Goal: Task Accomplishment & Management: Use online tool/utility

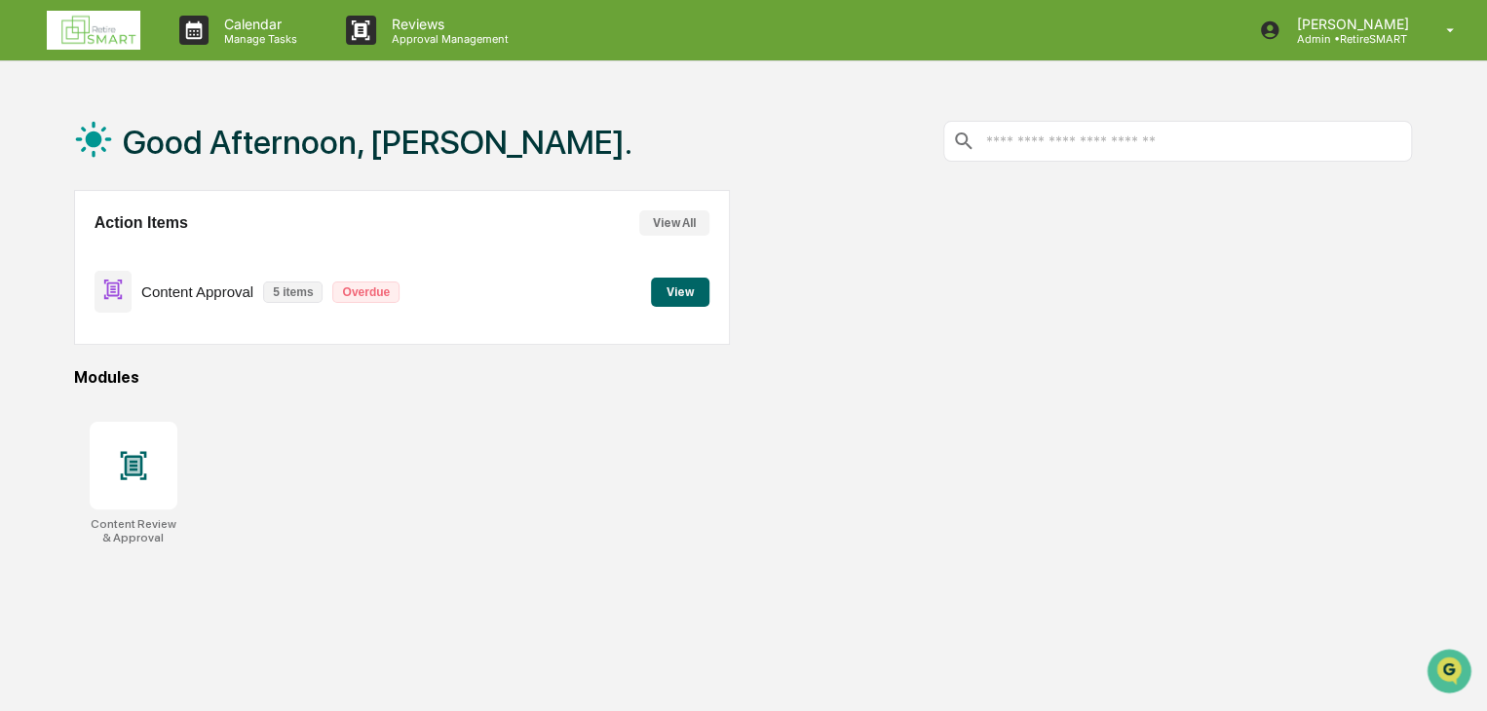
click at [662, 291] on button "View" at bounding box center [680, 292] width 58 height 29
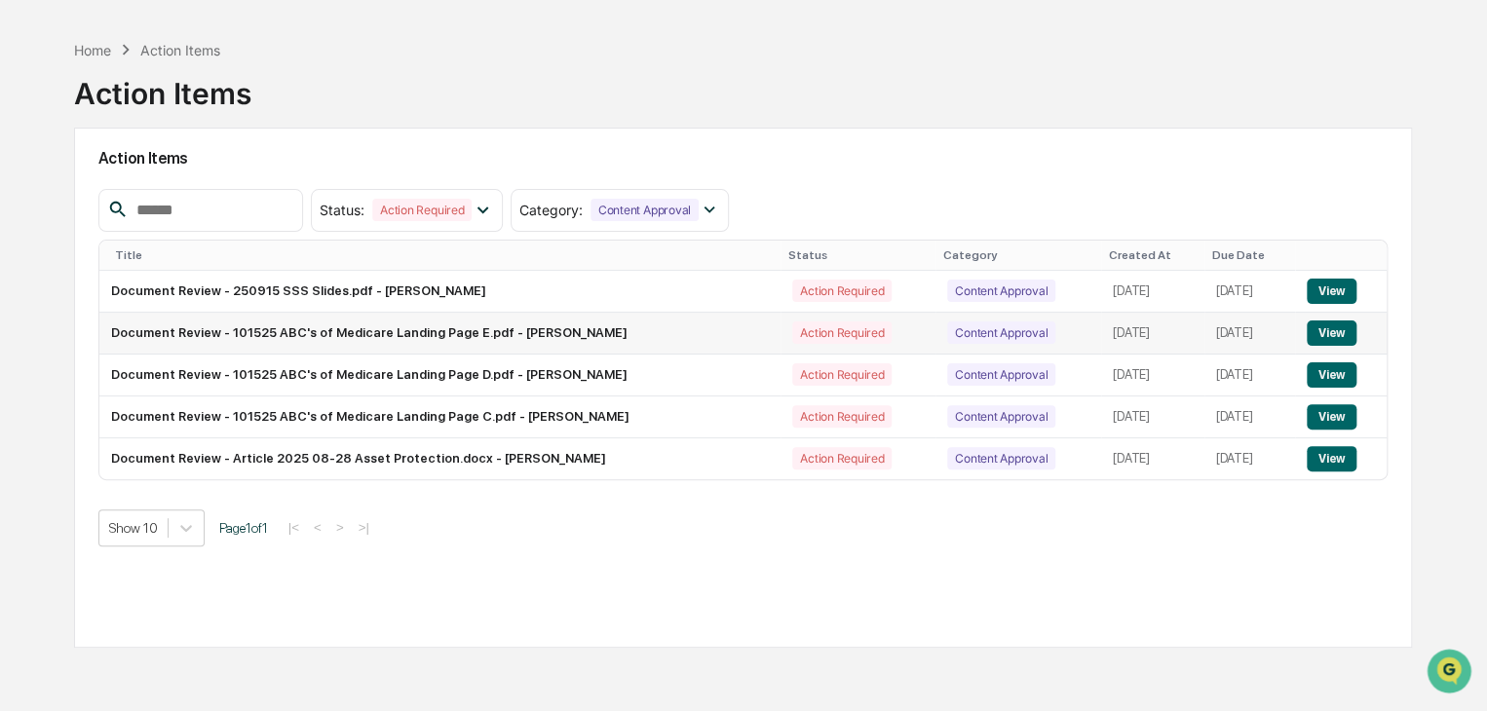
scroll to position [93, 0]
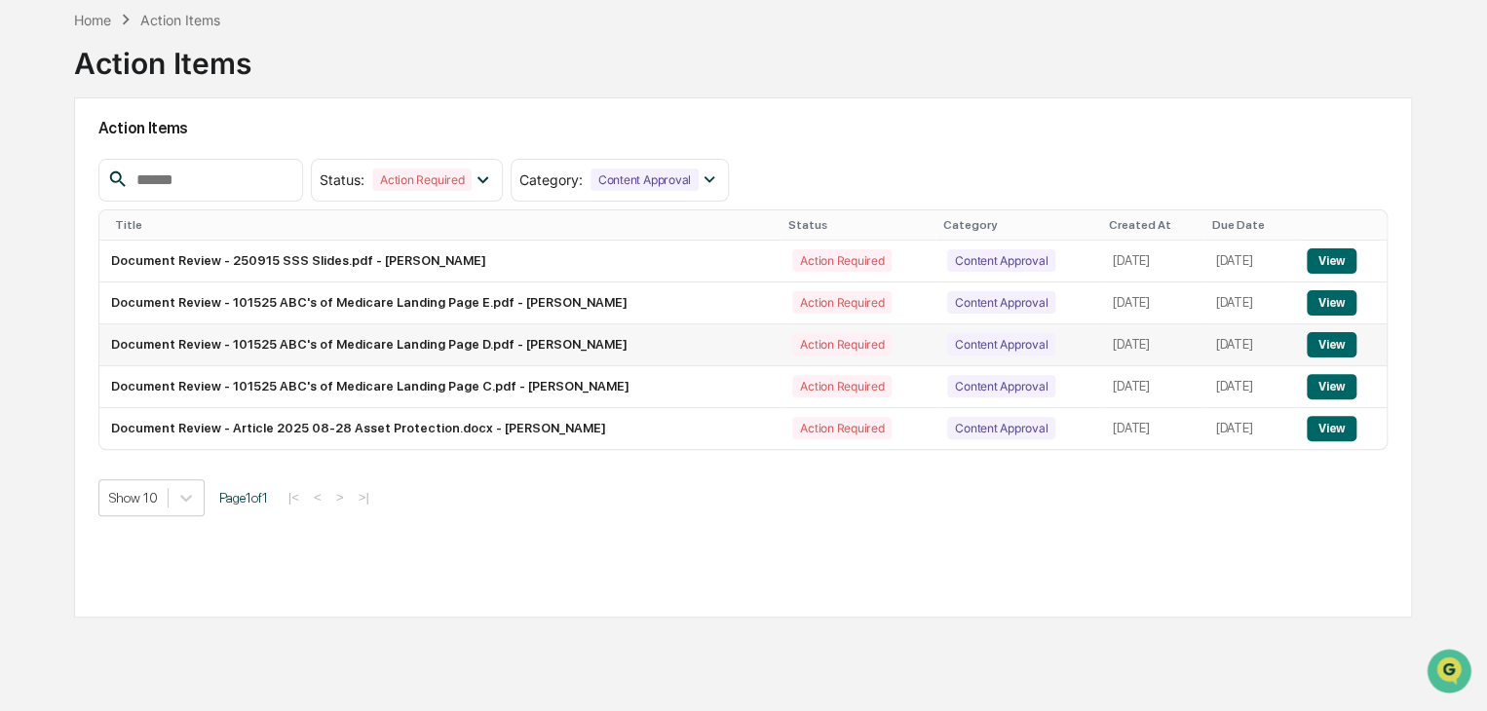
click at [1324, 348] on button "View" at bounding box center [1332, 344] width 50 height 25
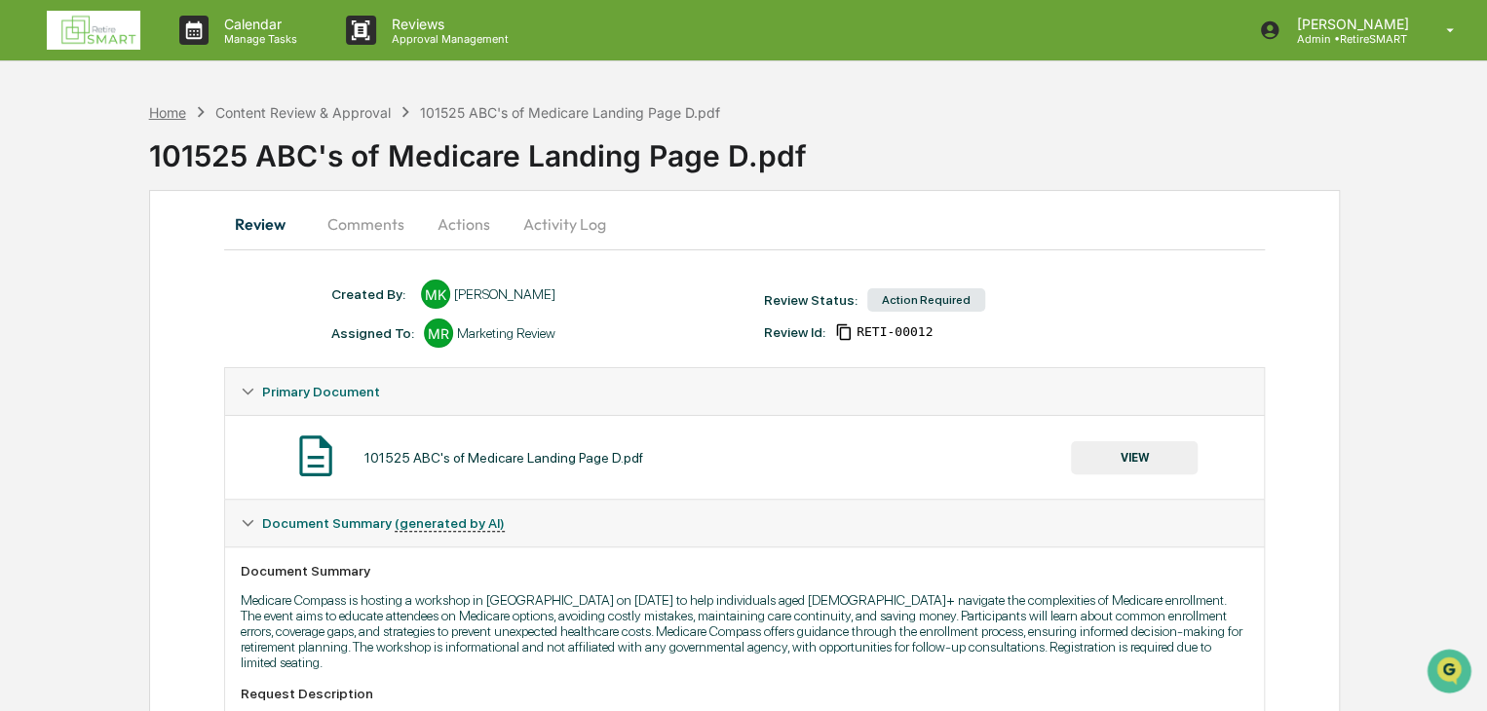
click at [171, 104] on div "Home" at bounding box center [167, 112] width 37 height 17
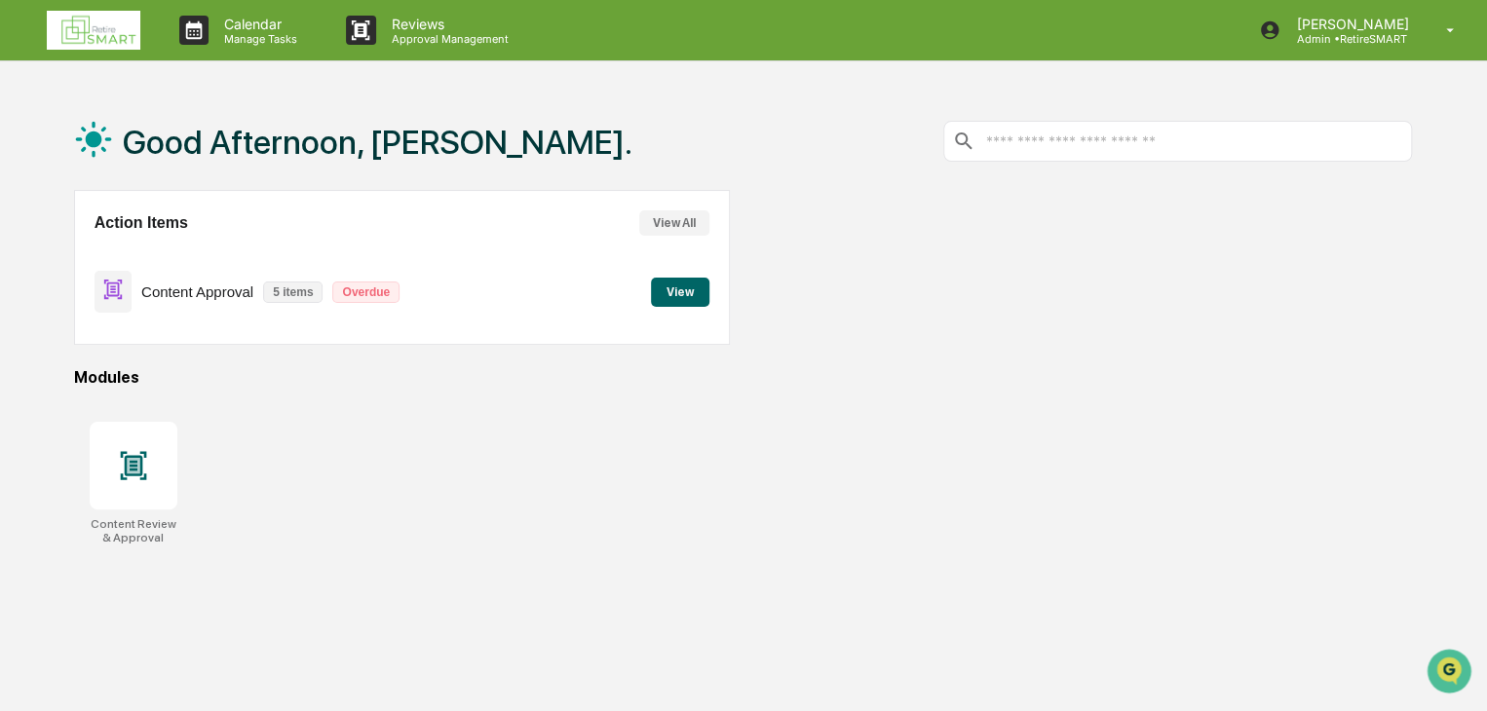
click at [663, 293] on button "View" at bounding box center [680, 292] width 58 height 29
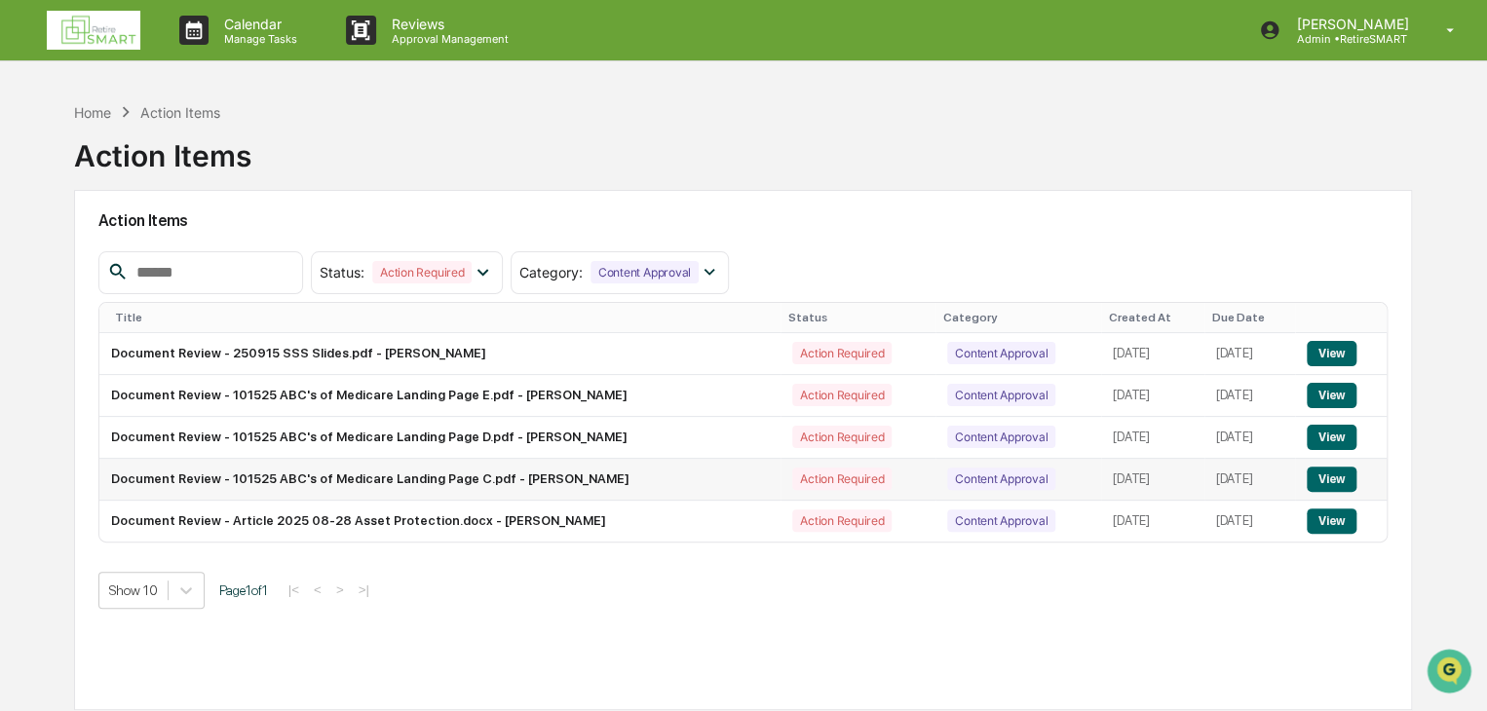
click at [1331, 487] on button "View" at bounding box center [1332, 479] width 50 height 25
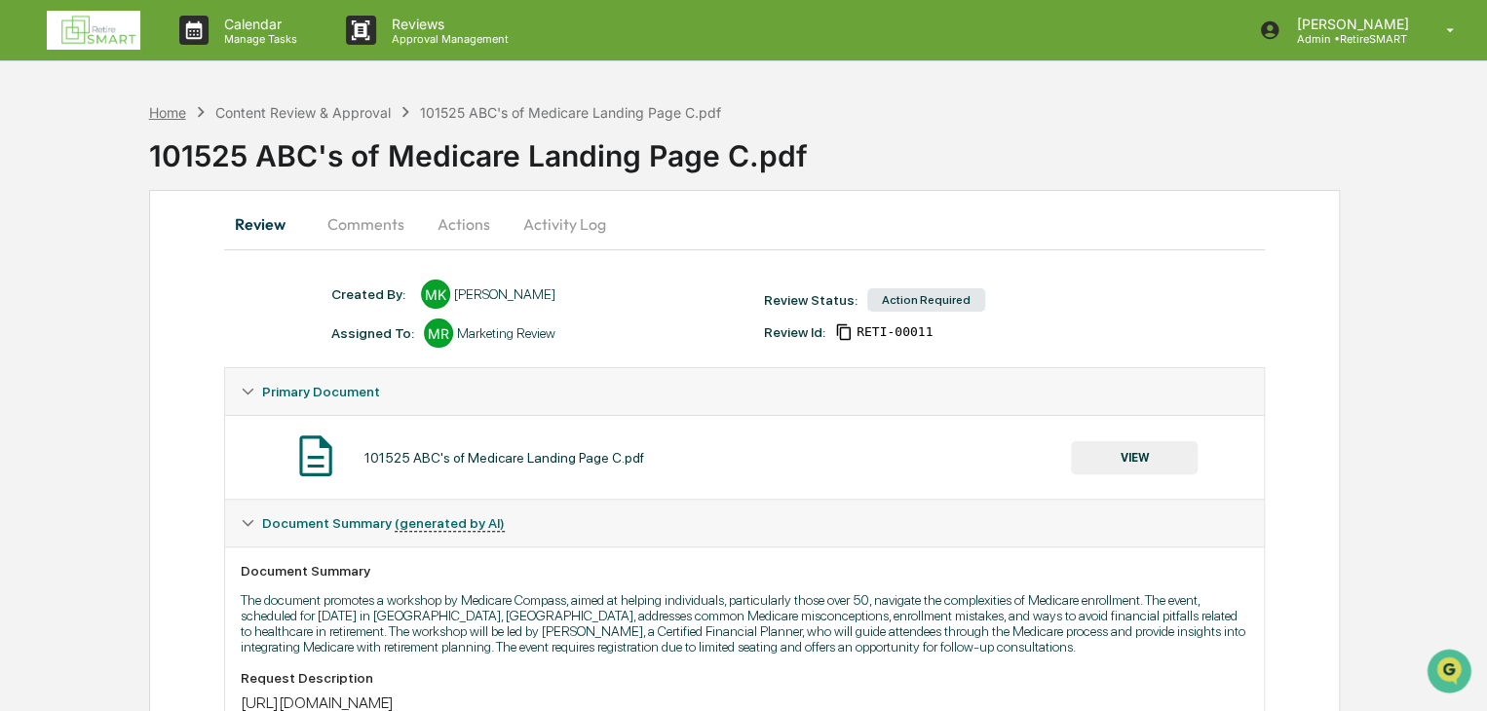
click at [183, 116] on div "Home" at bounding box center [167, 112] width 37 height 17
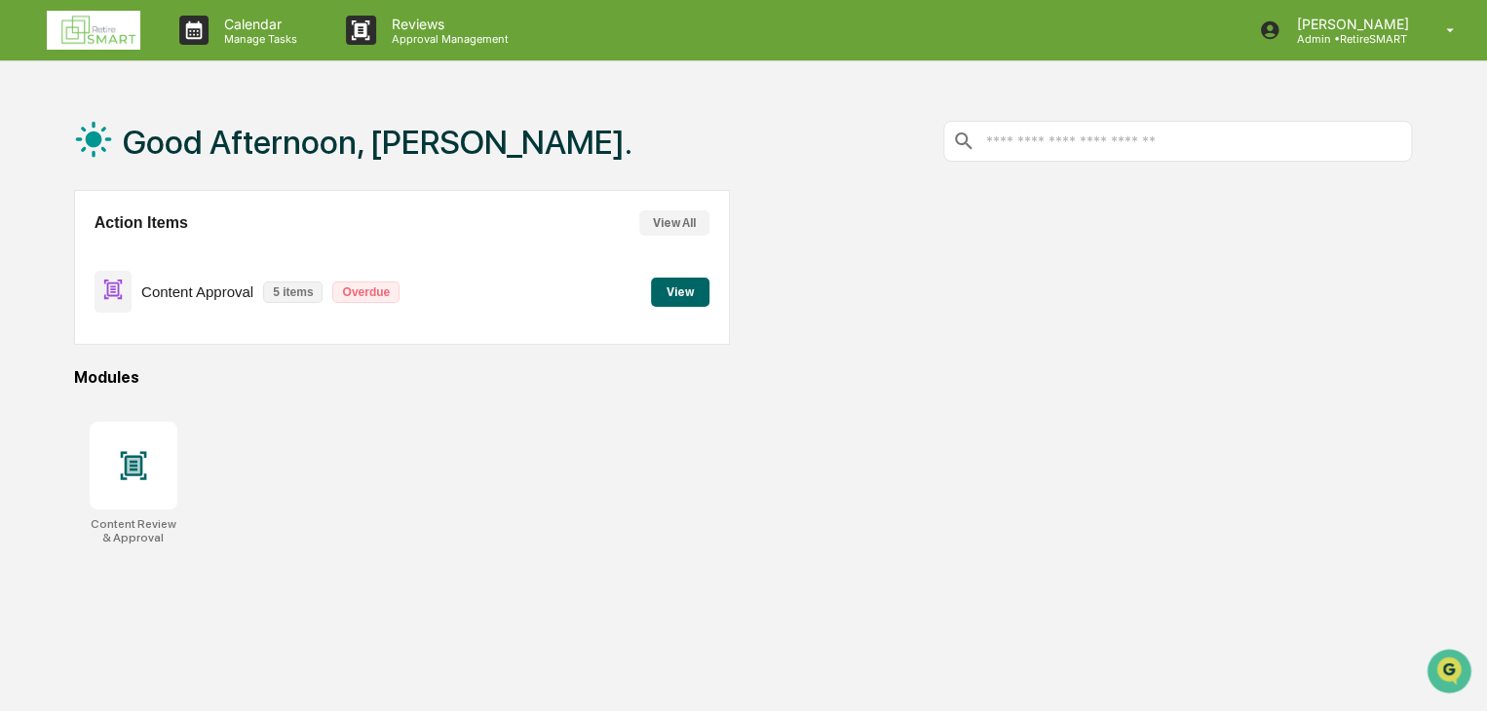
click at [689, 299] on button "View" at bounding box center [680, 292] width 58 height 29
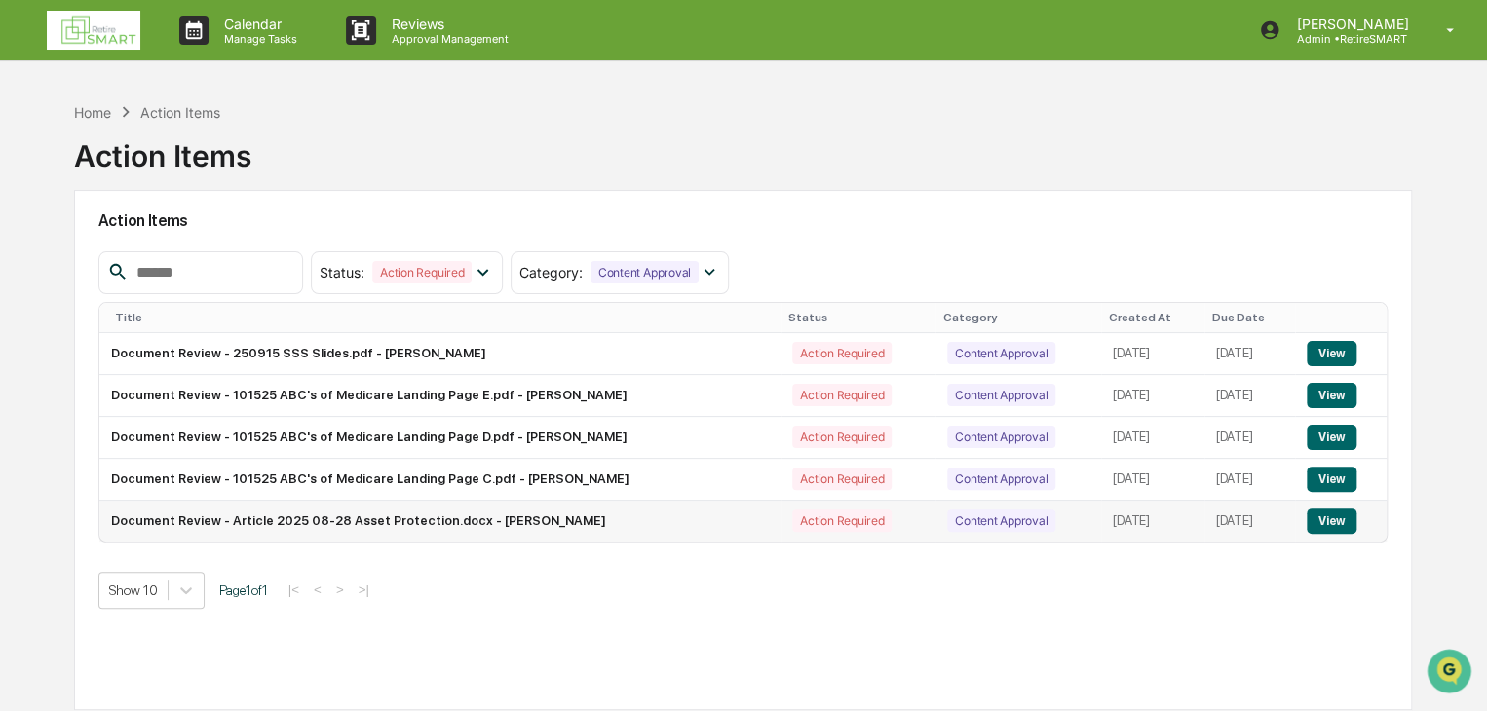
click at [1331, 524] on button "View" at bounding box center [1332, 521] width 50 height 25
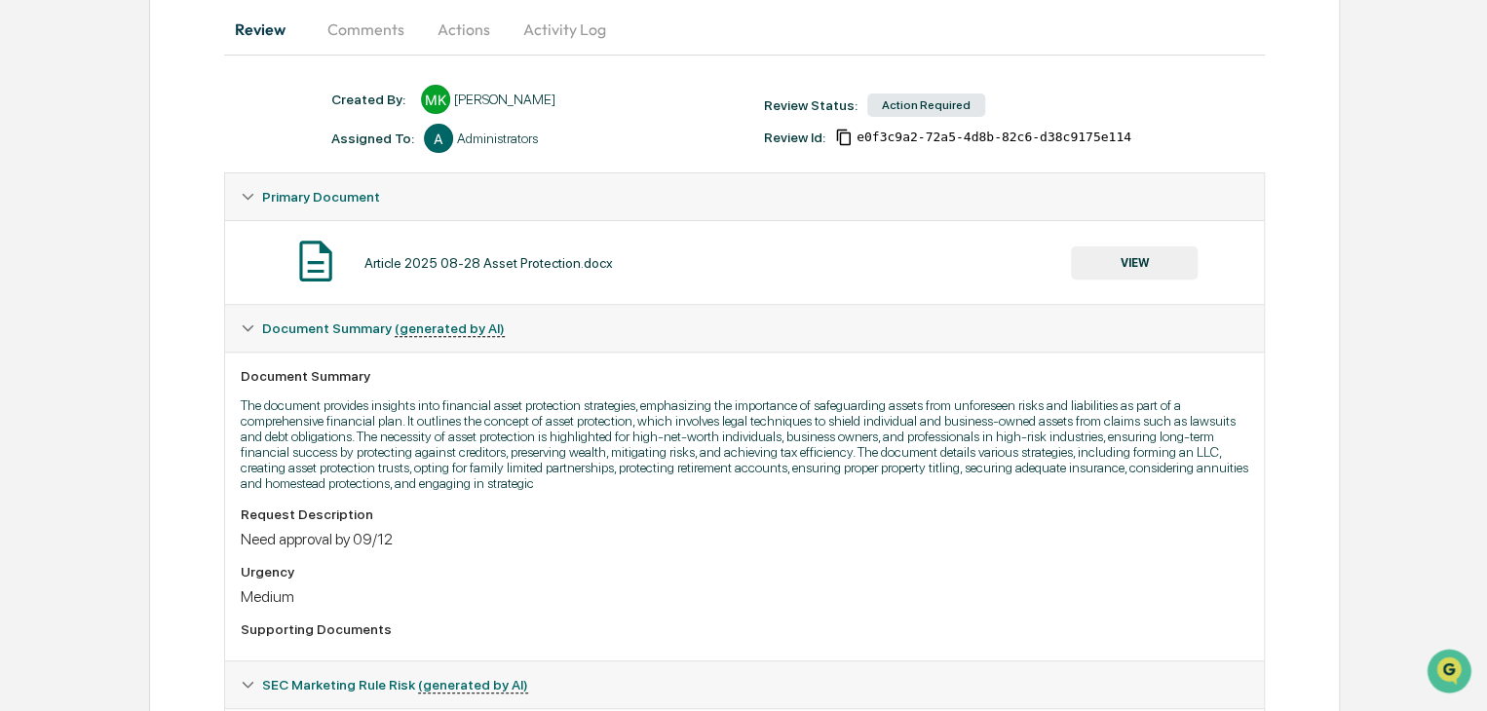
scroll to position [93, 0]
